Goal: Information Seeking & Learning: Learn about a topic

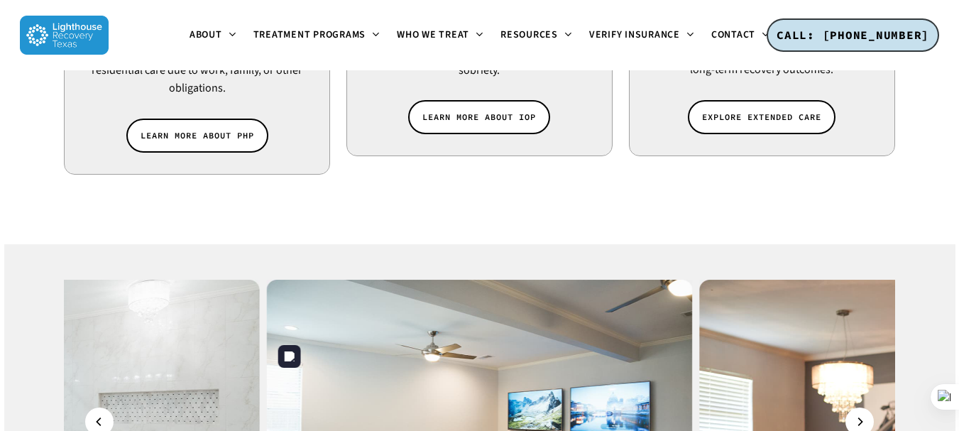
scroll to position [851, 0]
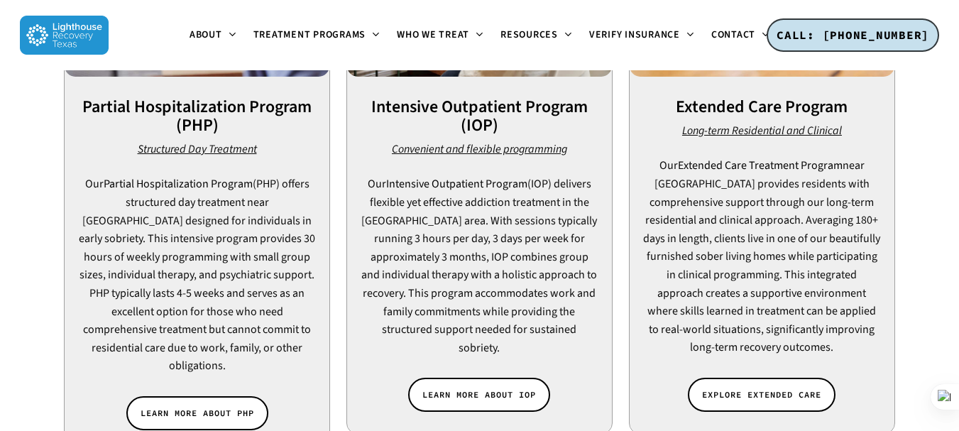
click at [601, 299] on div "Convenient and flexible programming Our Intensive Outpatient Program (IOP) deli…" at bounding box center [479, 248] width 264 height 217
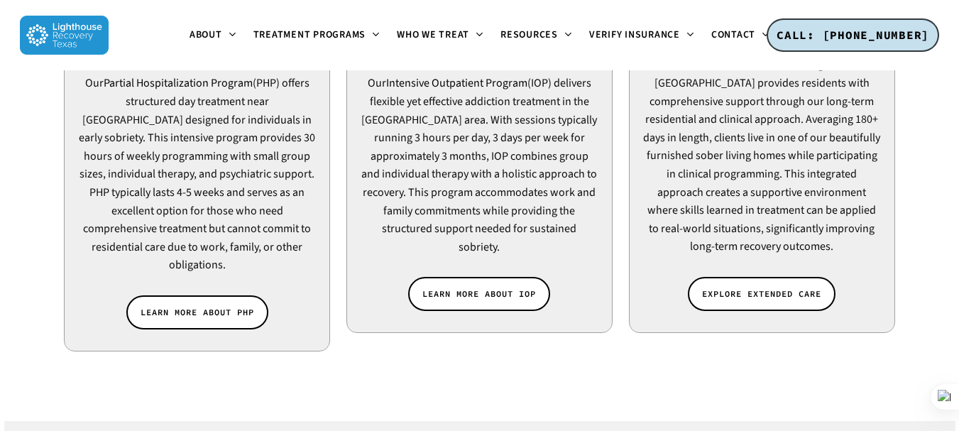
click at [601, 299] on div "Intensive Outpatient Program (IOP) Convenient and flexible programming Our Inte…" at bounding box center [479, 66] width 264 height 533
click at [601, 318] on div at bounding box center [479, 325] width 264 height 14
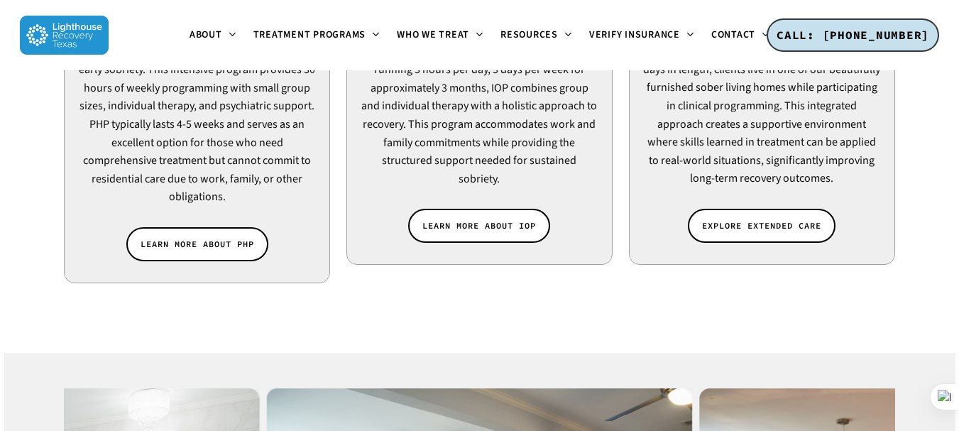
scroll to position [1066, 0]
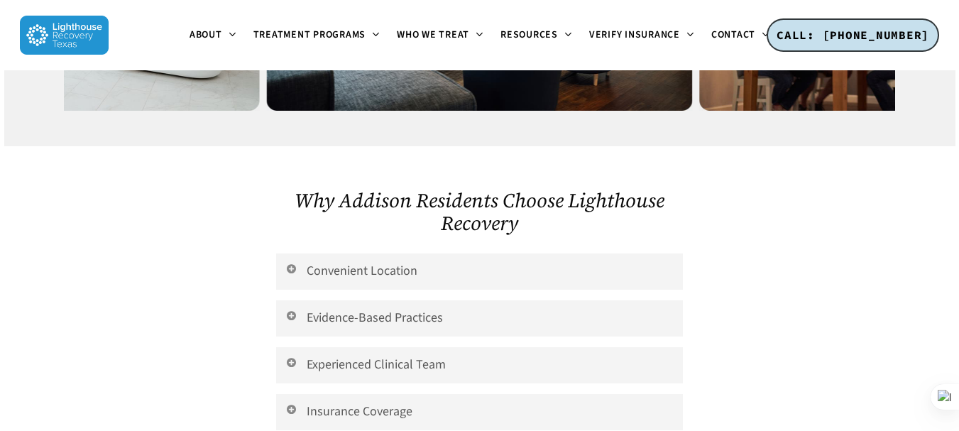
scroll to position [1576, 0]
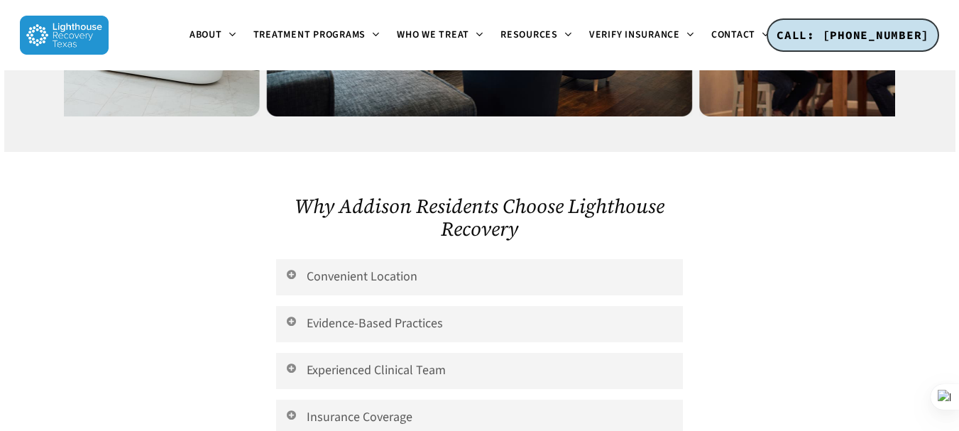
click at [787, 316] on div at bounding box center [797, 316] width 212 height 329
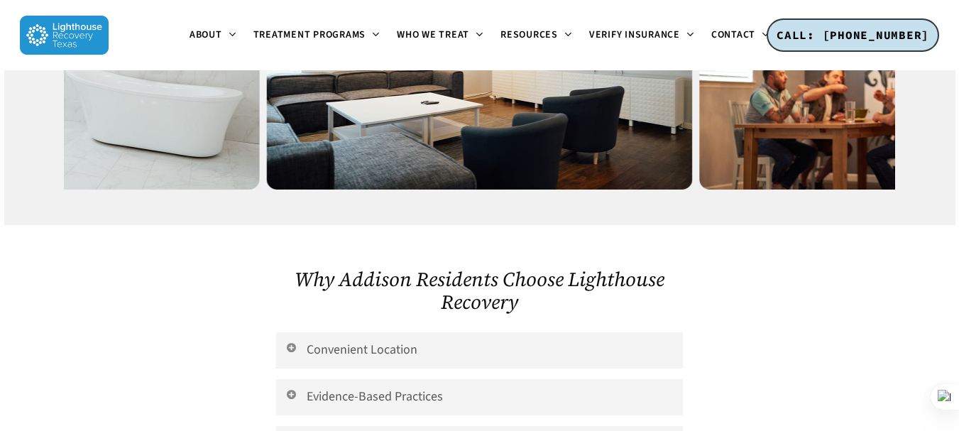
click at [787, 316] on div at bounding box center [797, 389] width 212 height 329
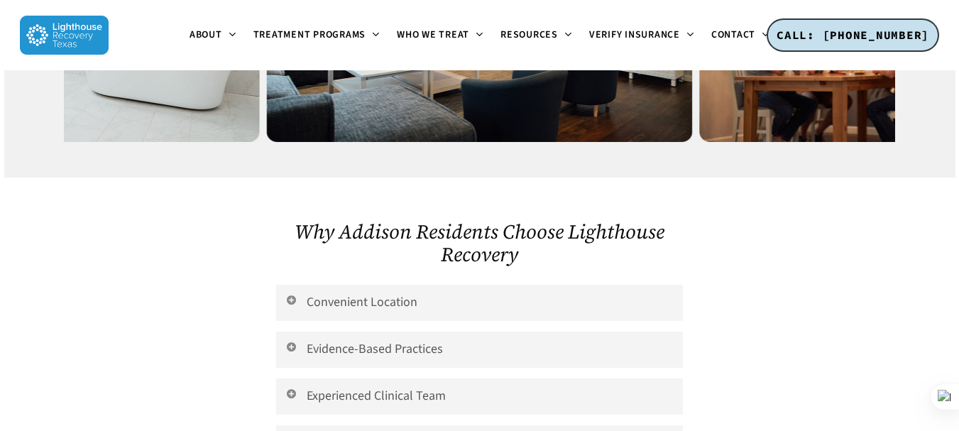
scroll to position [1563, 0]
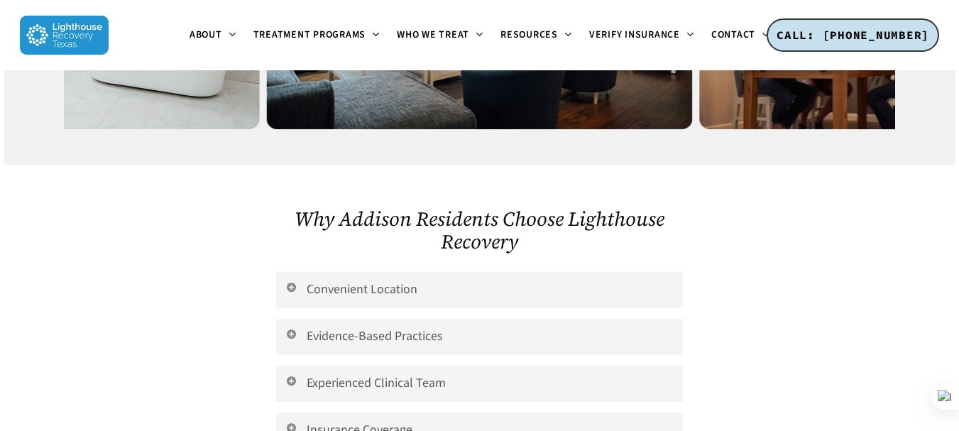
click at [787, 316] on div at bounding box center [797, 329] width 212 height 329
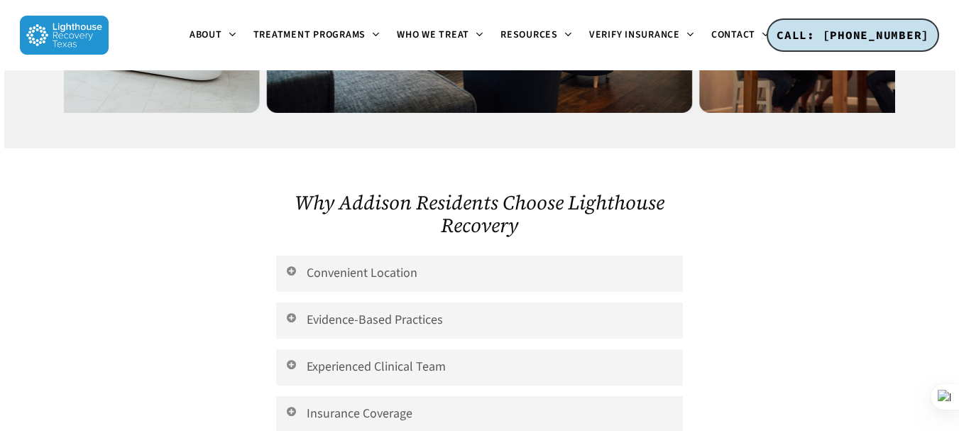
scroll to position [1628, 0]
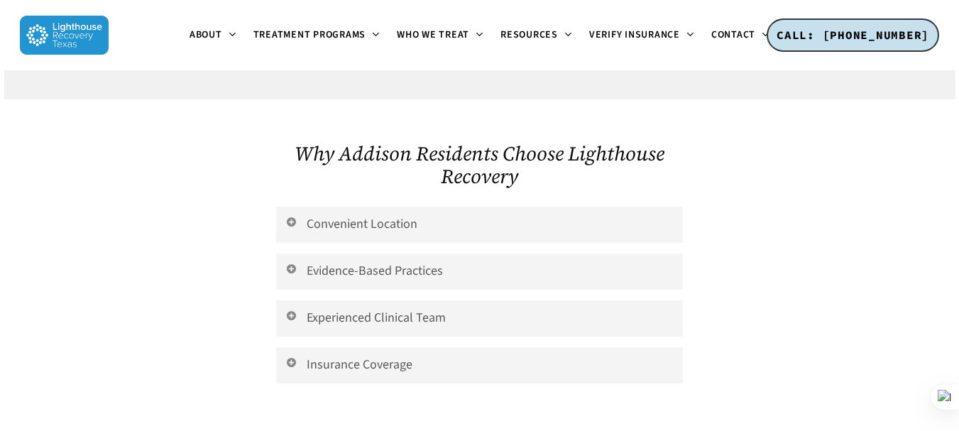
click at [787, 316] on div at bounding box center [797, 263] width 212 height 329
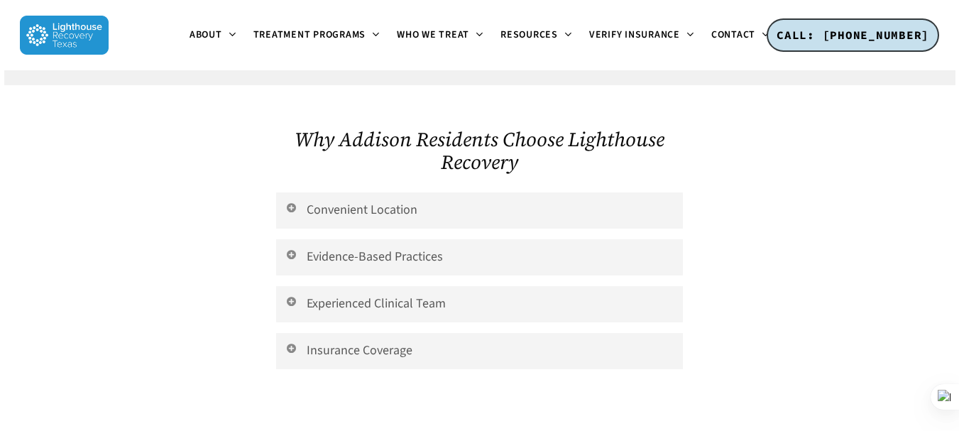
scroll to position [1687, 0]
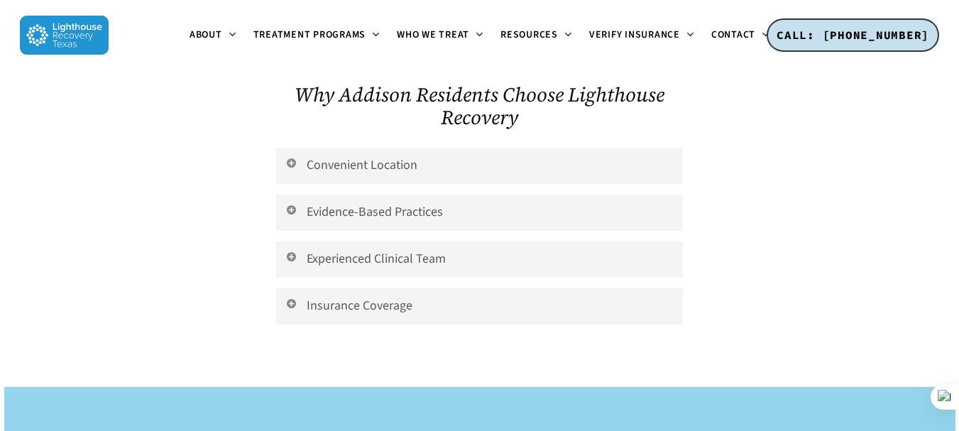
click at [787, 316] on div at bounding box center [797, 204] width 212 height 329
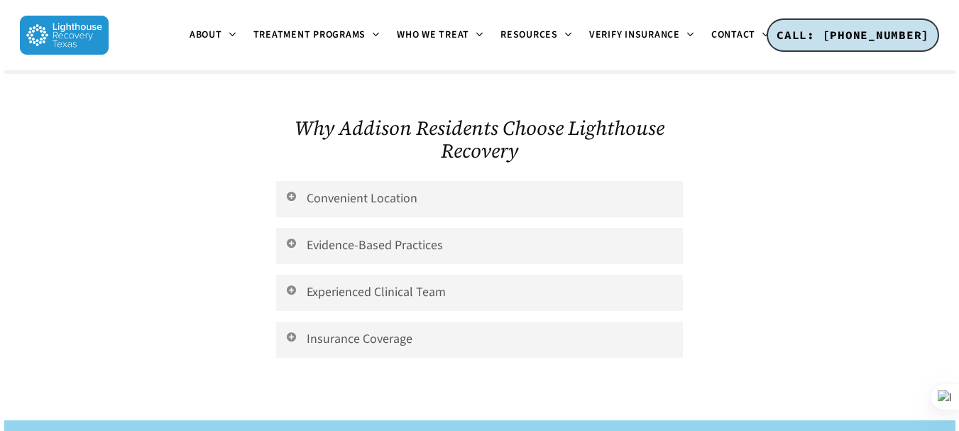
scroll to position [1623, 0]
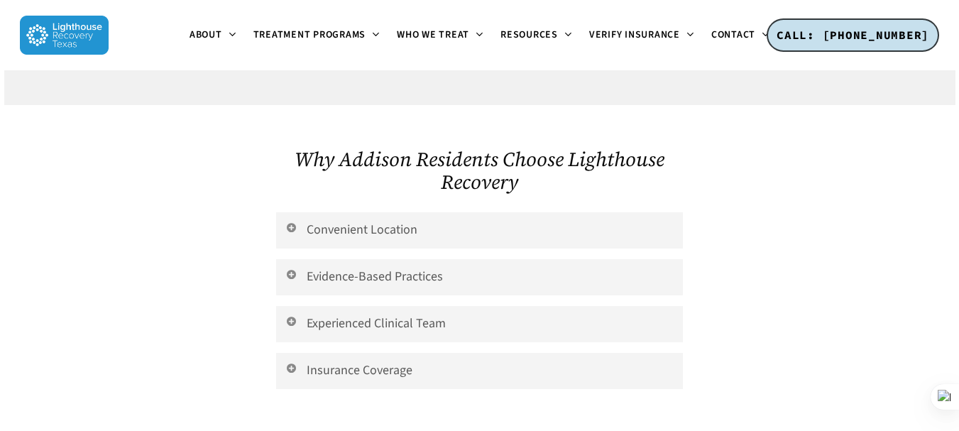
click at [787, 316] on div at bounding box center [797, 269] width 212 height 329
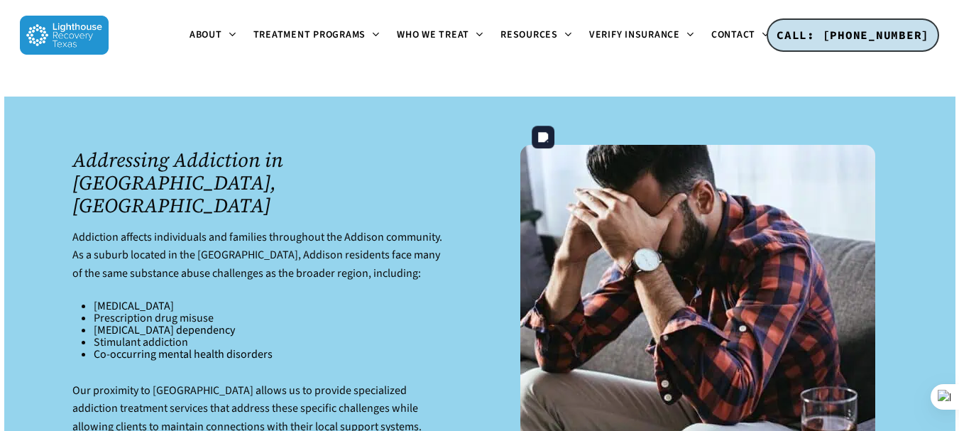
scroll to position [2119, 0]
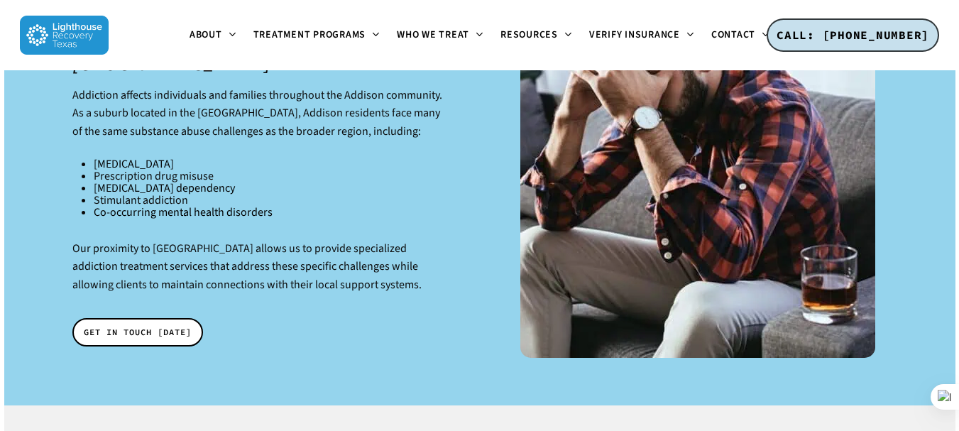
click at [955, 220] on div at bounding box center [479, 180] width 951 height 451
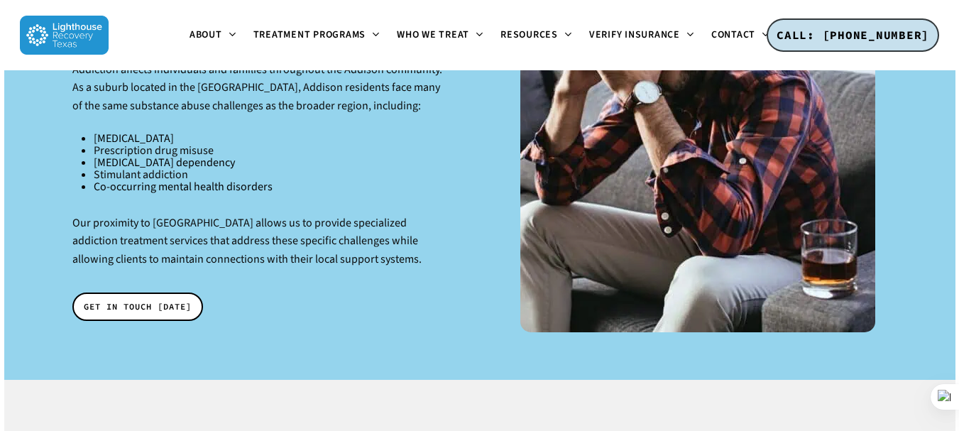
scroll to position [2216, 0]
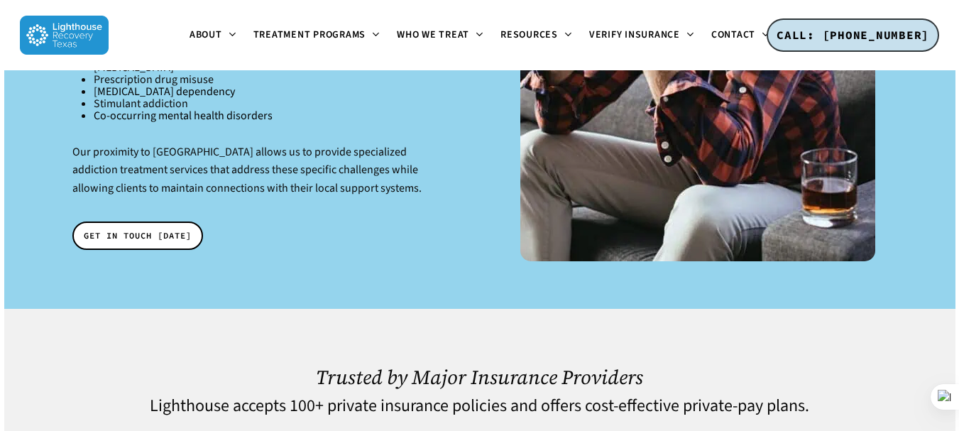
click at [955, 220] on div at bounding box center [479, 83] width 951 height 451
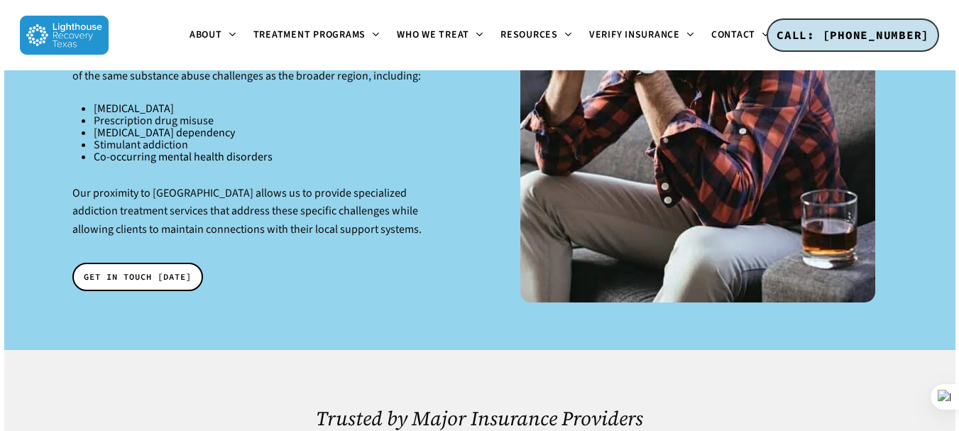
scroll to position [2140, 0]
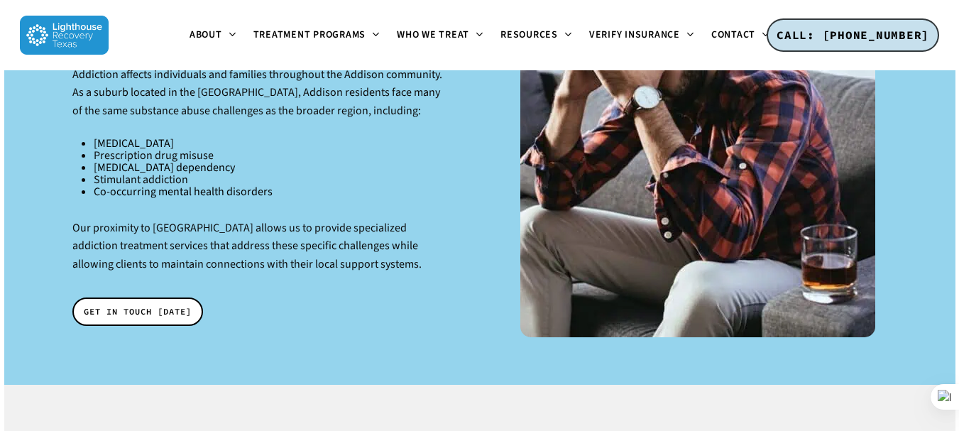
click at [955, 220] on div at bounding box center [479, 159] width 951 height 451
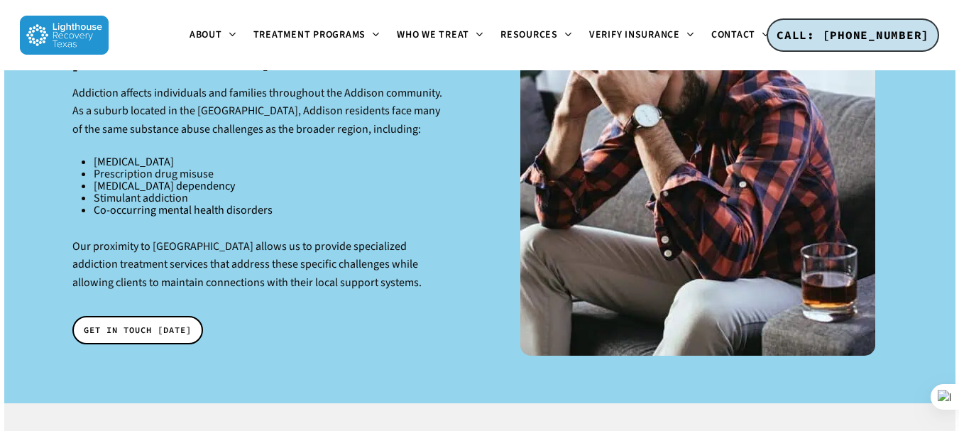
scroll to position [2071, 0]
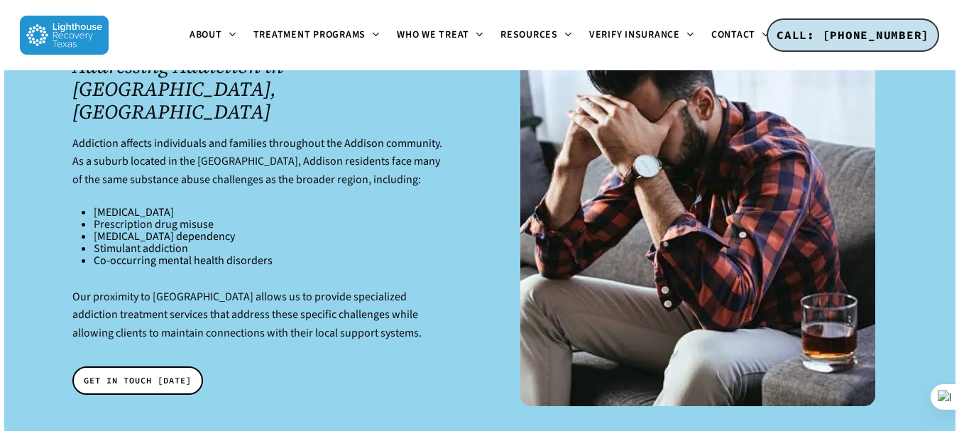
click at [955, 220] on div at bounding box center [479, 228] width 951 height 451
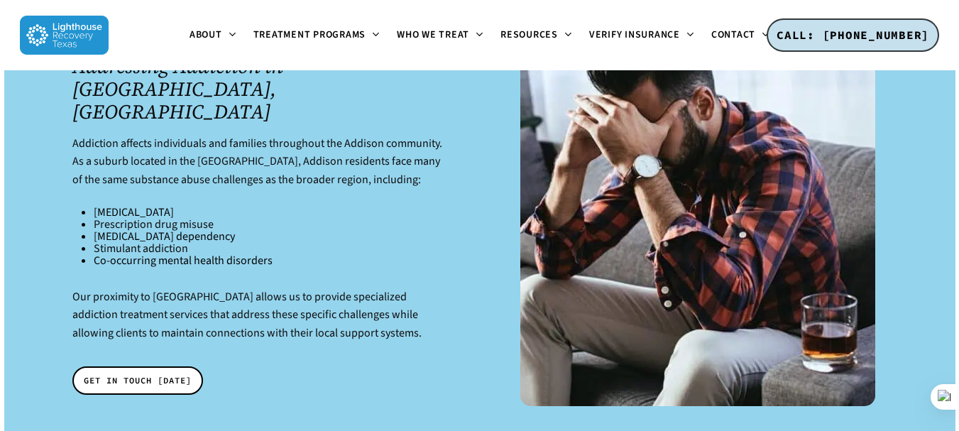
click at [955, 220] on div at bounding box center [479, 228] width 951 height 451
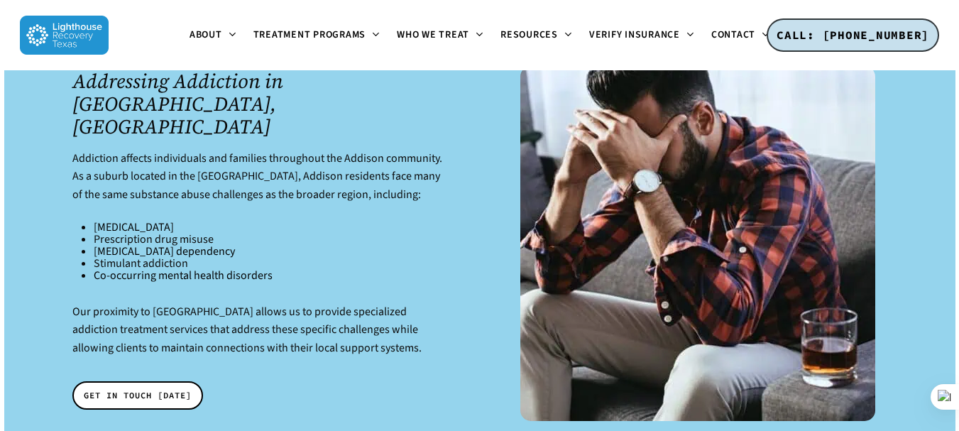
scroll to position [2014, 0]
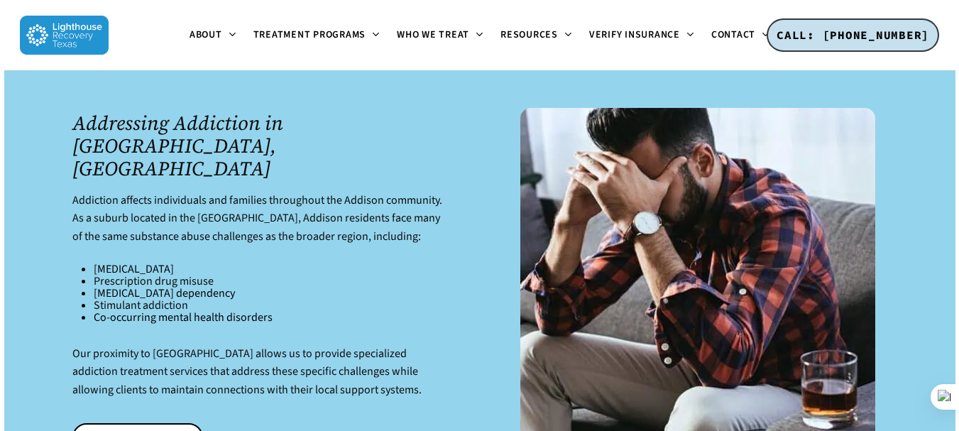
click at [955, 220] on div at bounding box center [479, 285] width 951 height 451
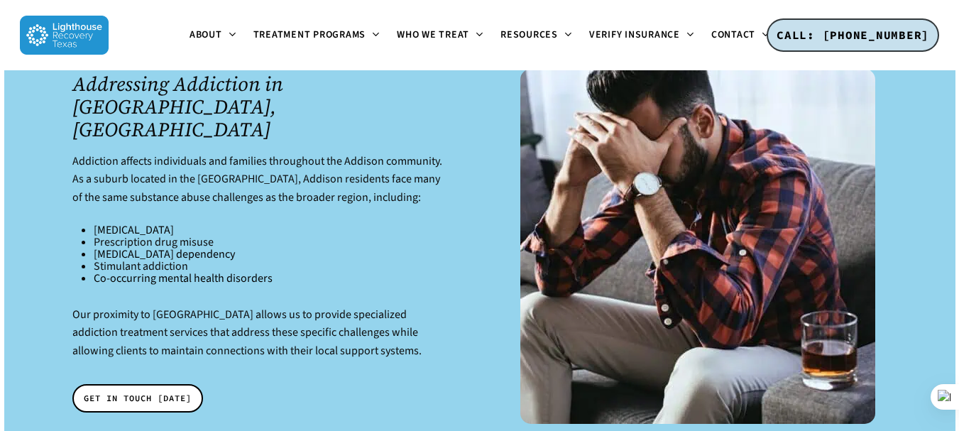
scroll to position [2109, 0]
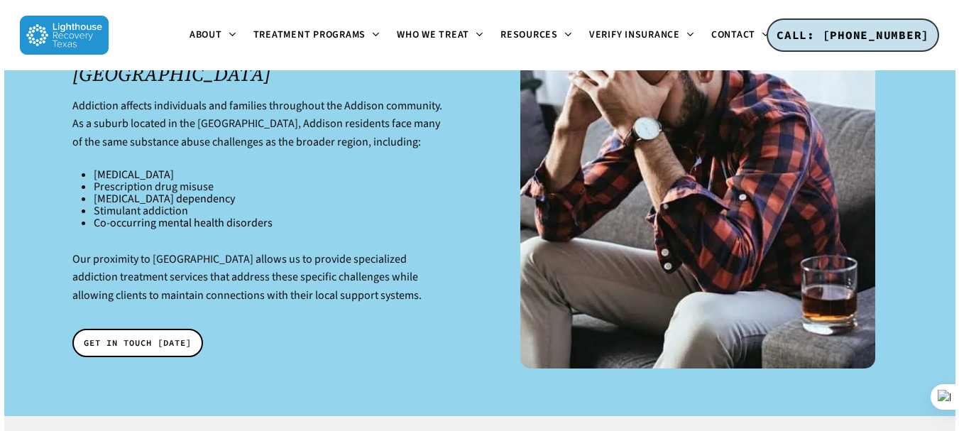
click at [955, 220] on div at bounding box center [479, 190] width 951 height 451
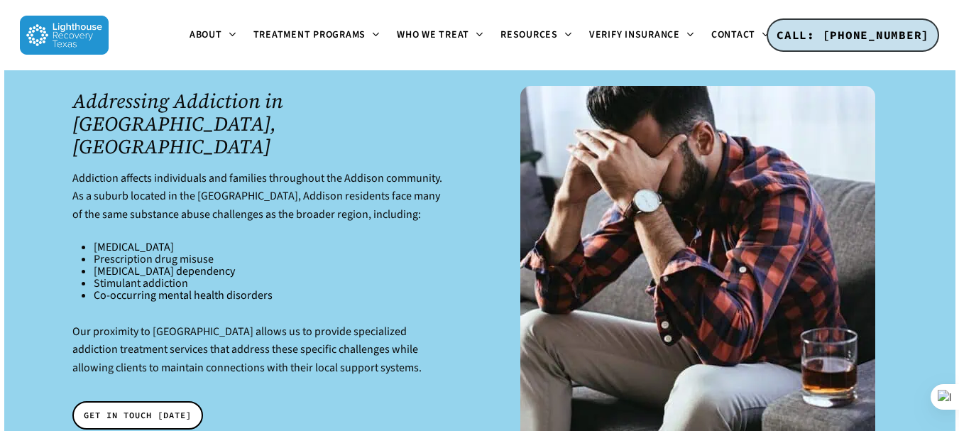
scroll to position [2017, 0]
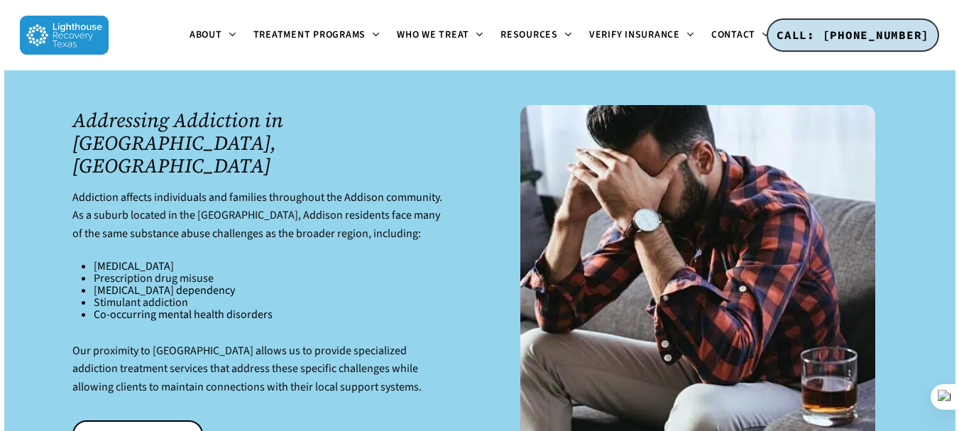
click at [955, 220] on div at bounding box center [479, 282] width 951 height 451
